Goal: Task Accomplishment & Management: Use online tool/utility

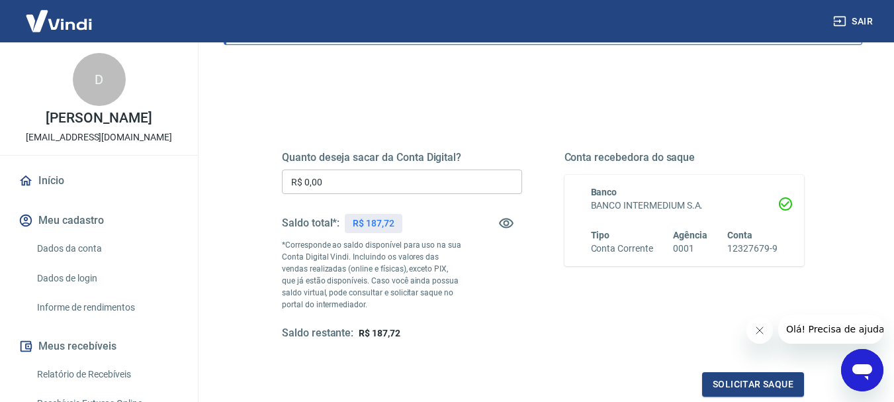
scroll to position [132, 0]
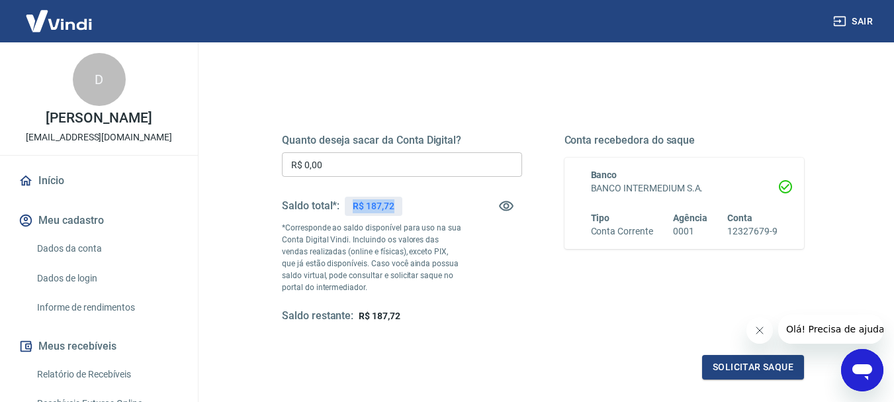
drag, startPoint x: 350, startPoint y: 204, endPoint x: 395, endPoint y: 205, distance: 45.0
click at [395, 205] on div "R$ 187,72" at bounding box center [374, 206] width 58 height 19
click at [310, 166] on input "R$ 0,00" at bounding box center [402, 164] width 240 height 24
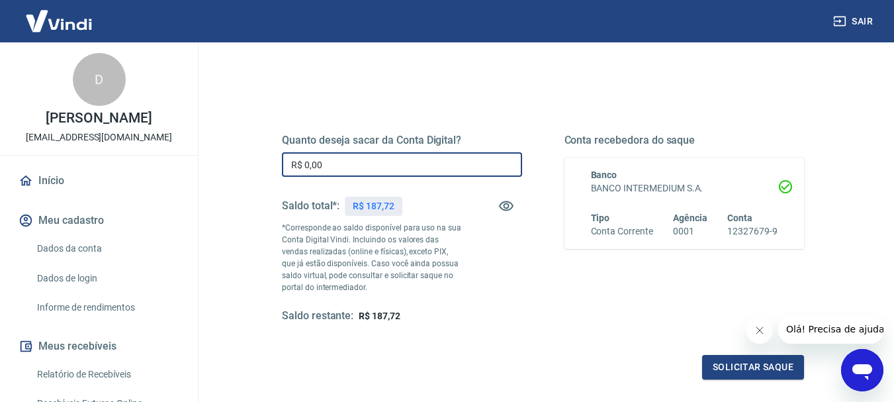
click at [344, 165] on input "R$ 0,00" at bounding box center [402, 164] width 240 height 24
type input "R$ 187,72"
